Goal: Information Seeking & Learning: Learn about a topic

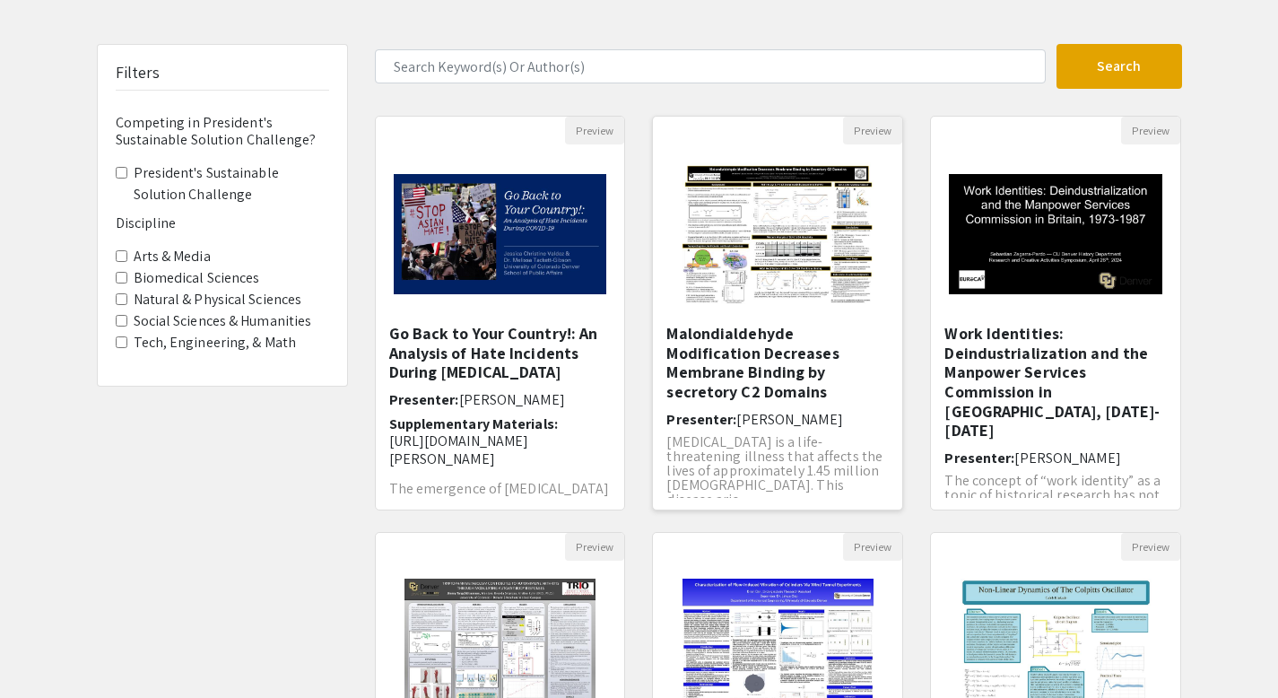
scroll to position [403, 0]
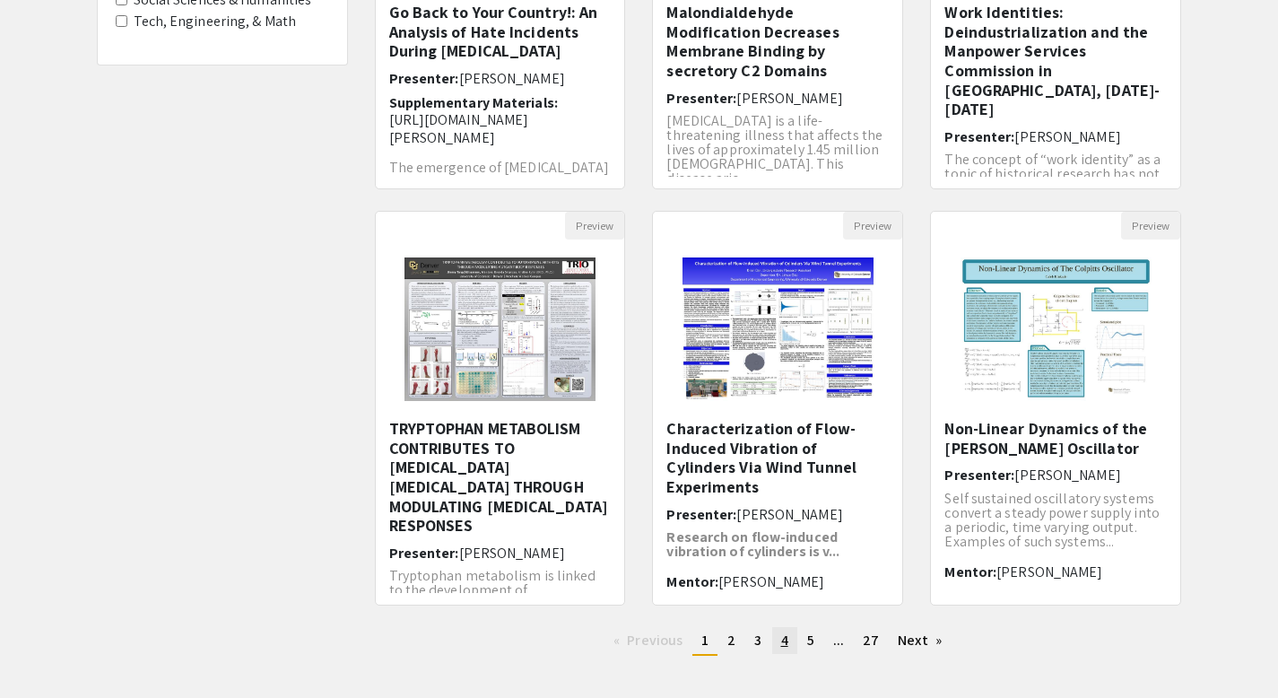
click at [789, 644] on link "page 4" at bounding box center [784, 640] width 25 height 27
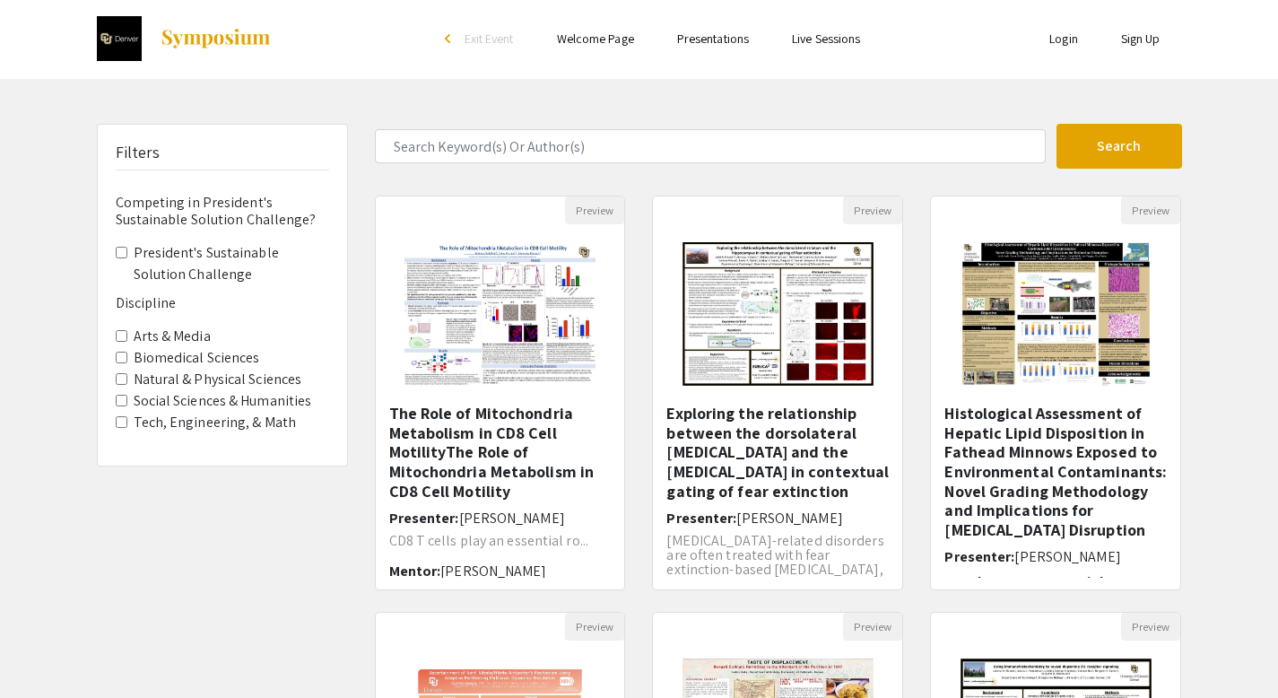
scroll to position [4, 0]
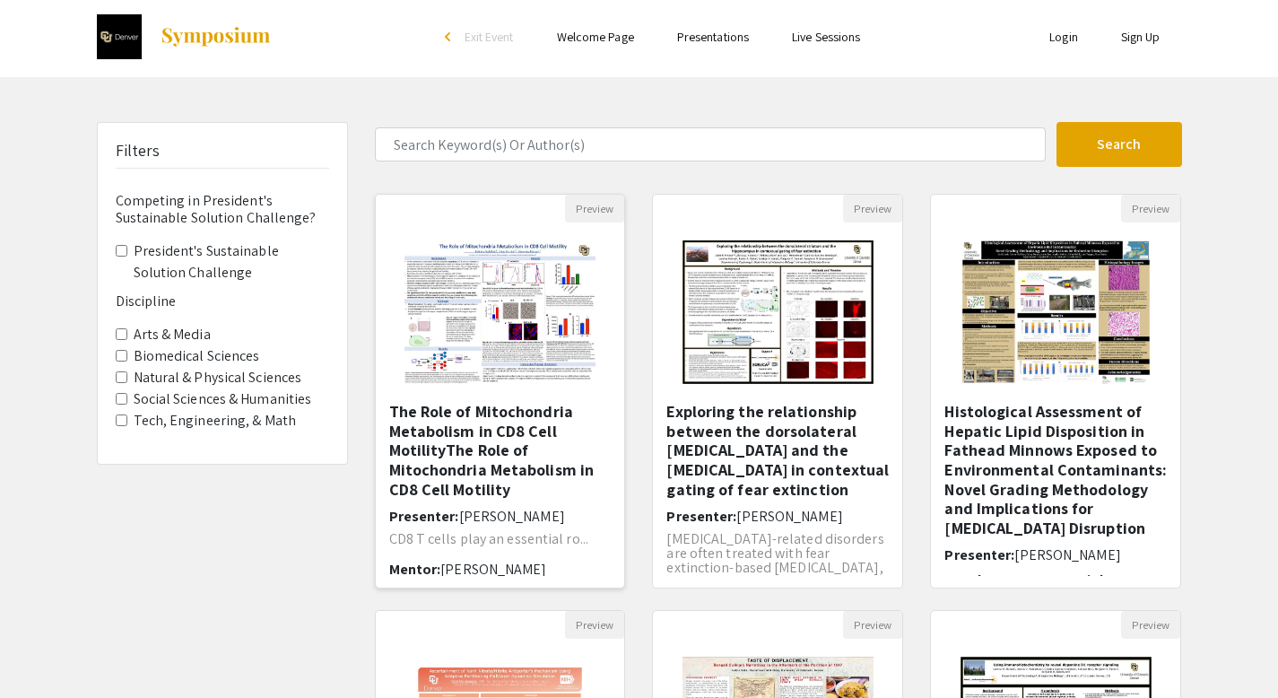
click at [515, 520] on span "[PERSON_NAME]" at bounding box center [512, 516] width 106 height 19
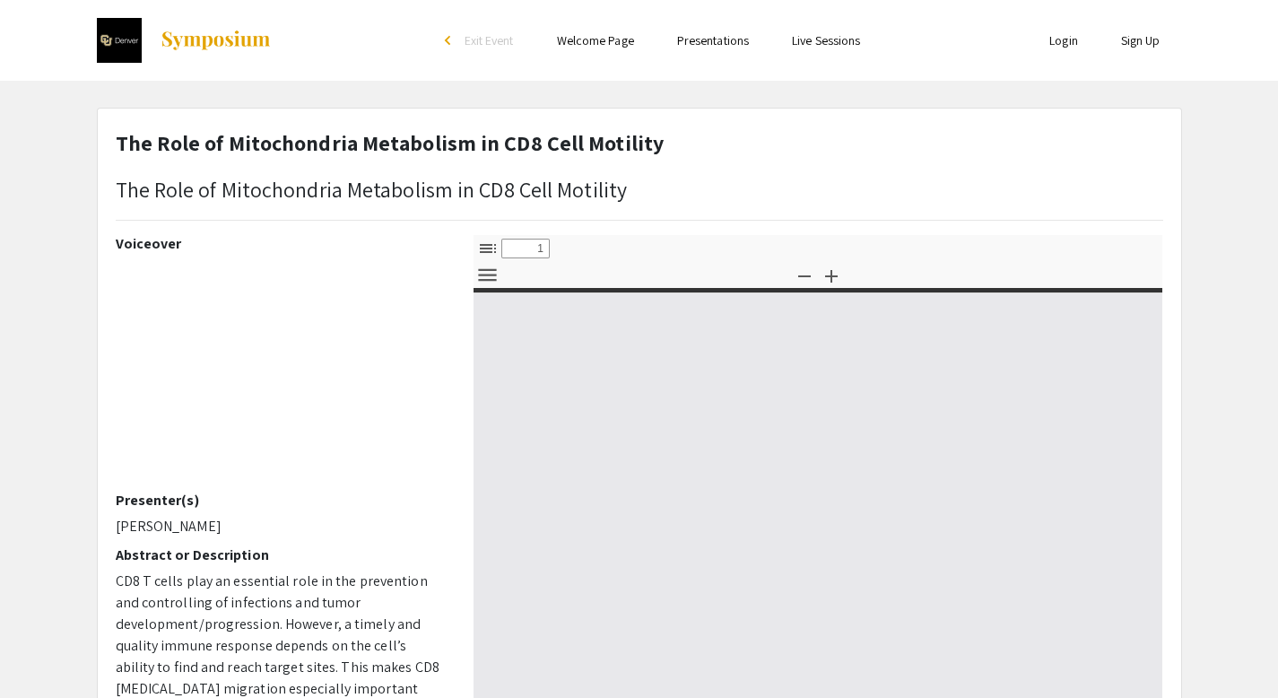
select select "custom"
type input "0"
select select "custom"
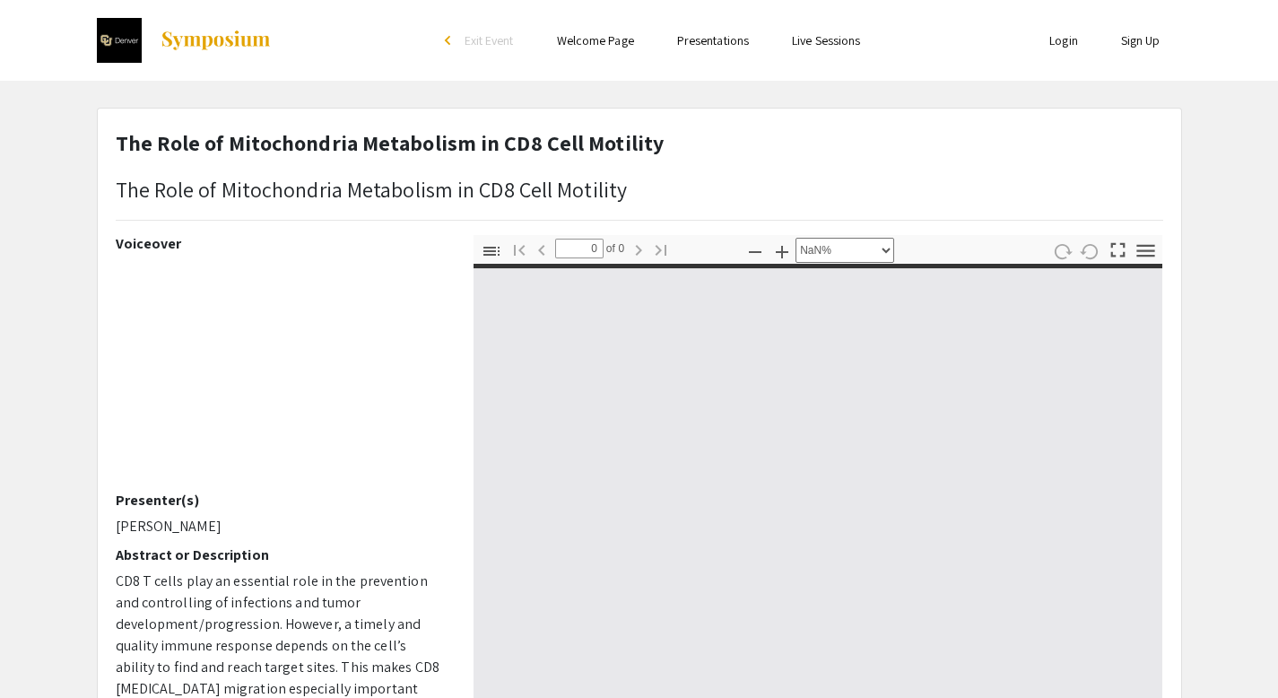
type input "1"
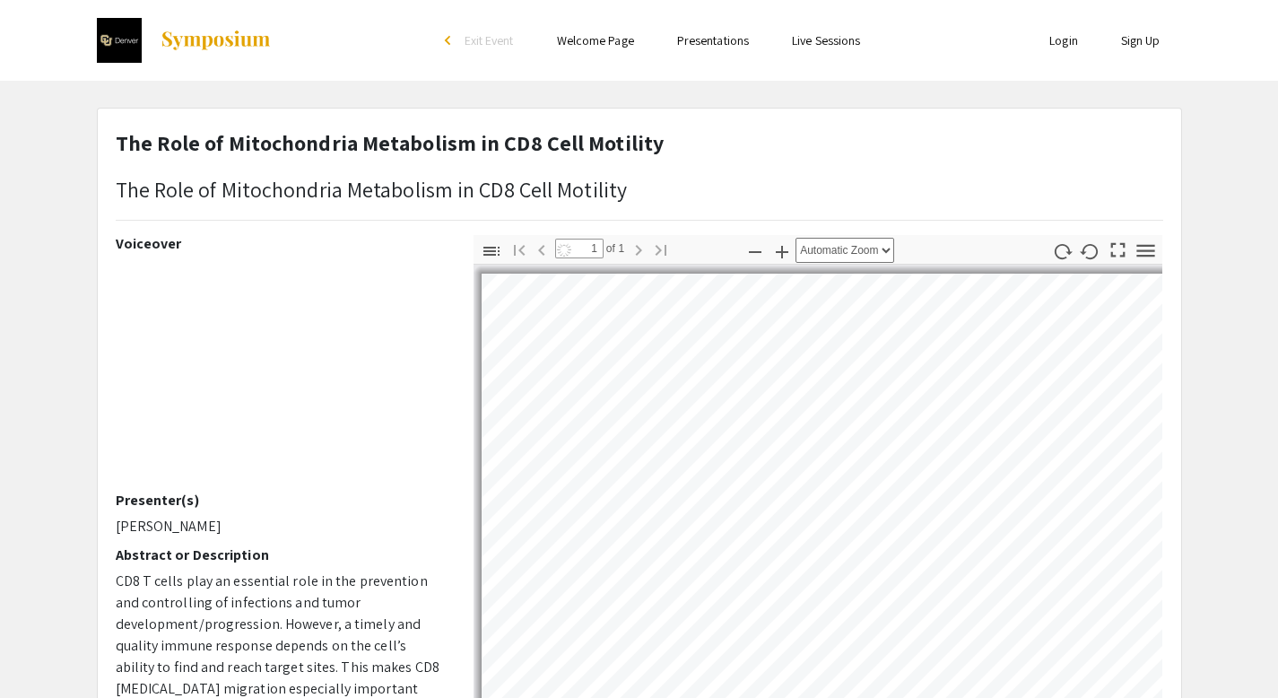
select select "auto"
